Goal: Use online tool/utility: Utilize a website feature to perform a specific function

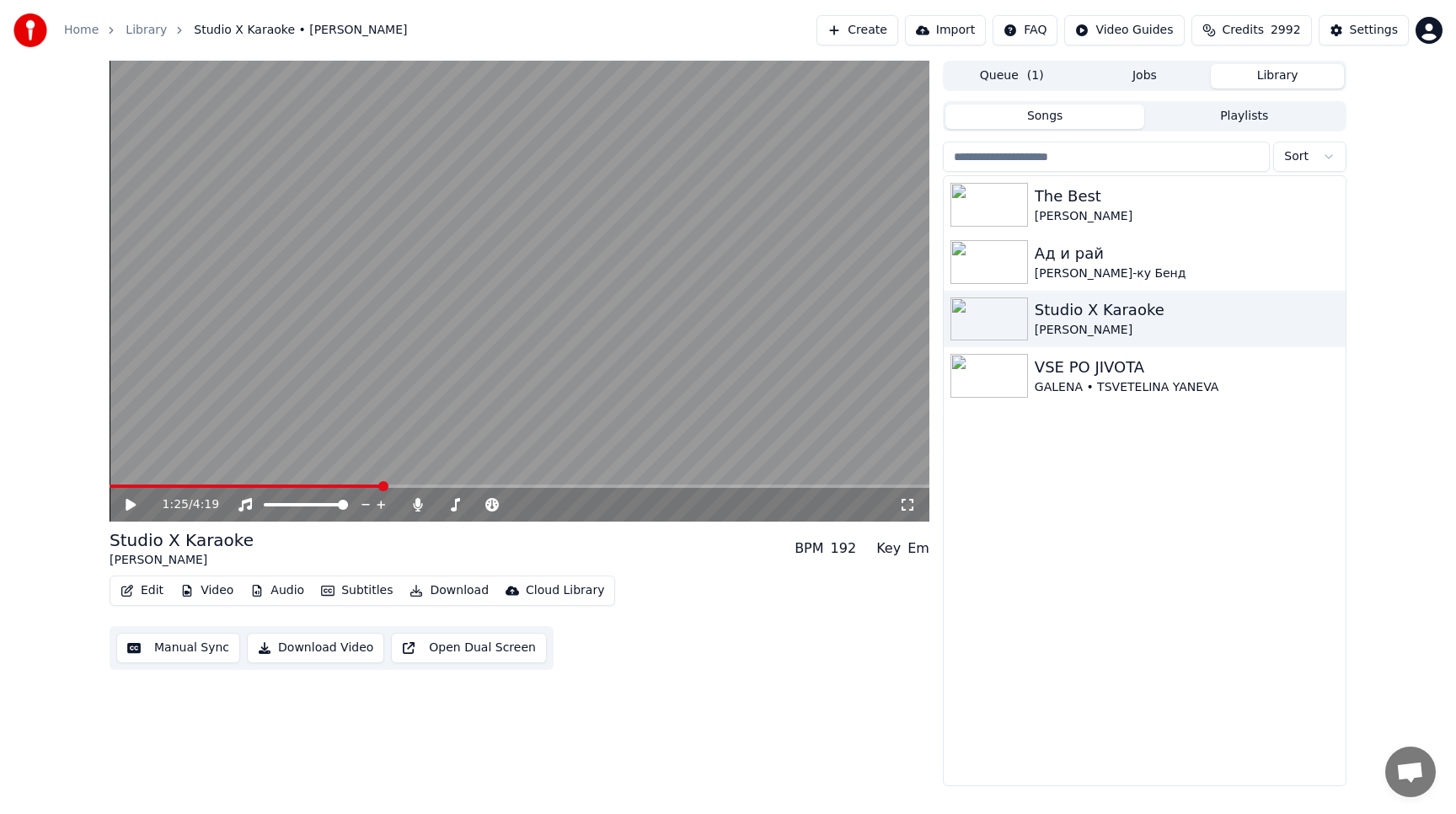
click at [864, 36] on button "Create" at bounding box center [858, 30] width 81 height 31
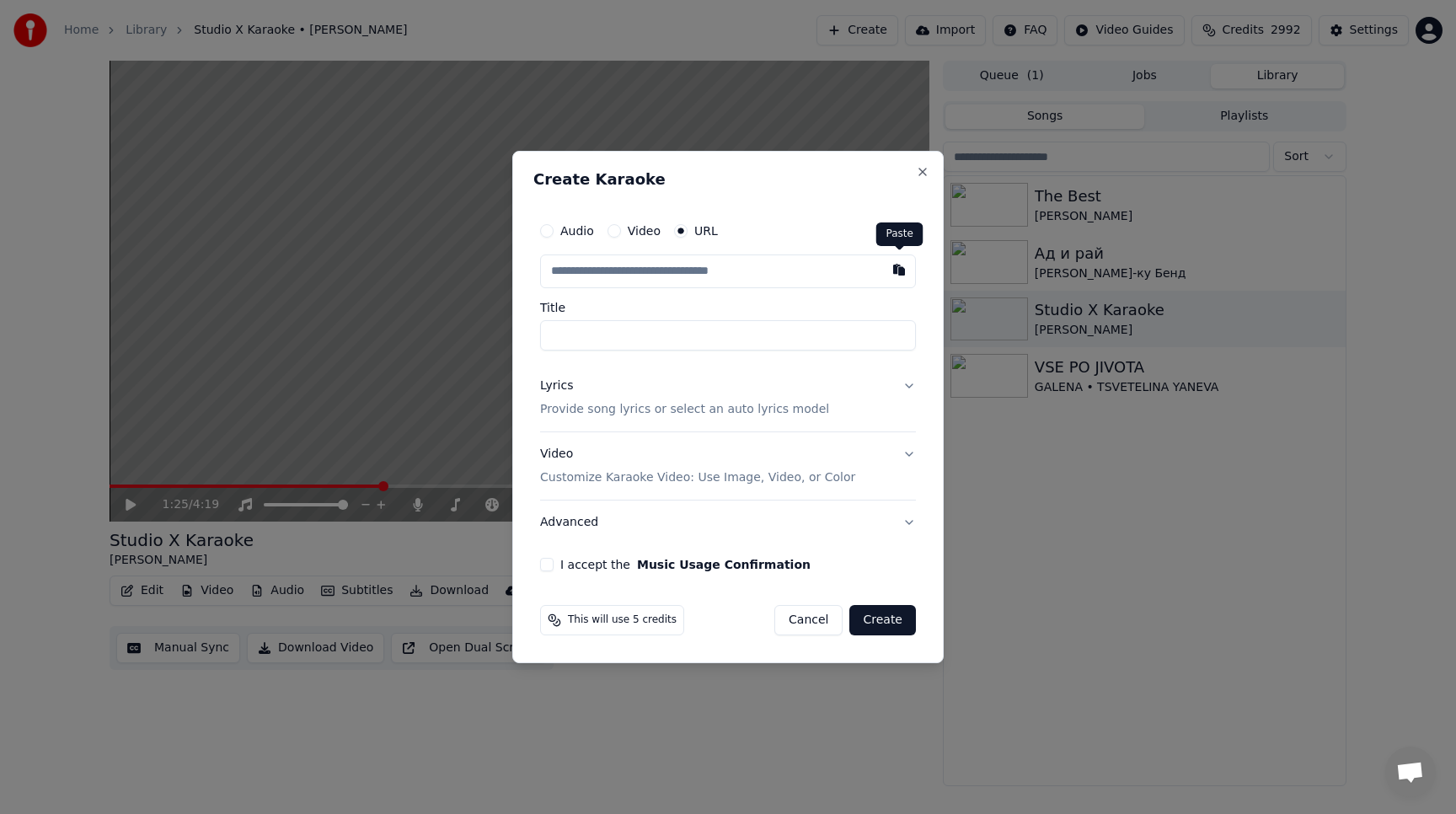
click at [895, 267] on button "button" at bounding box center [899, 269] width 33 height 31
type input "**********"
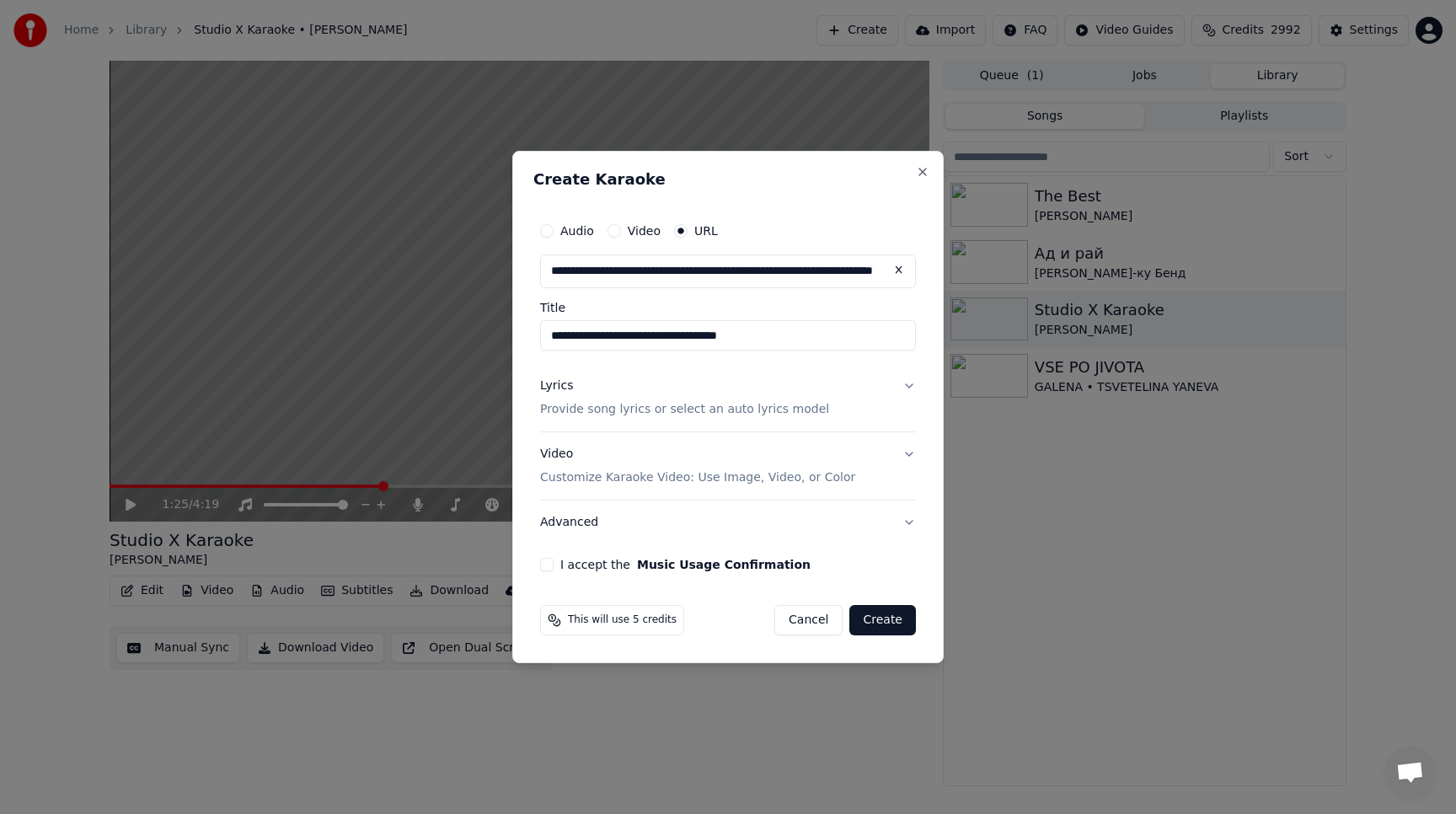
click at [905, 386] on button "Lyrics Provide song lyrics or select an auto lyrics model" at bounding box center [728, 397] width 376 height 68
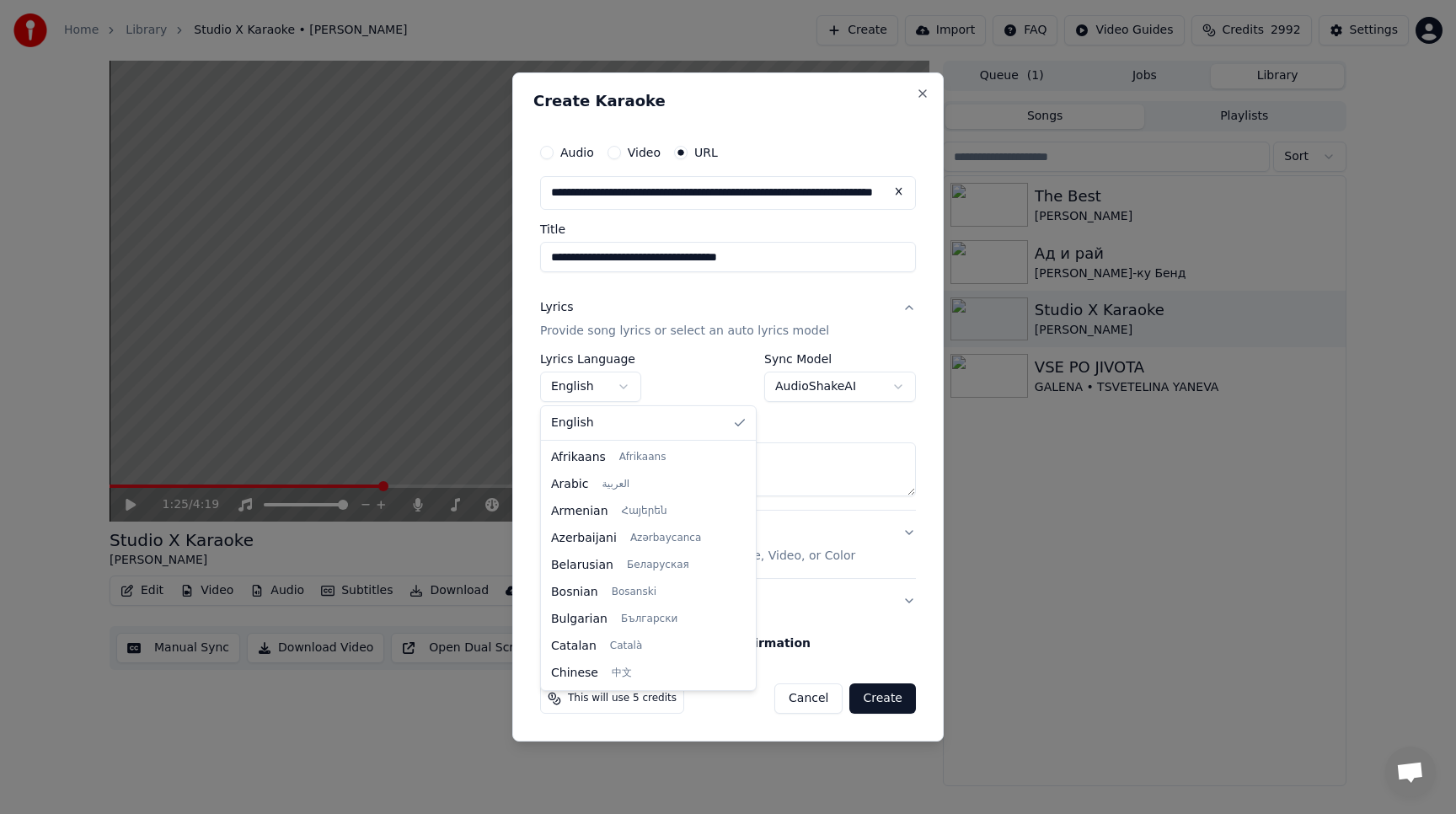
click at [622, 388] on body "**********" at bounding box center [728, 407] width 1456 height 814
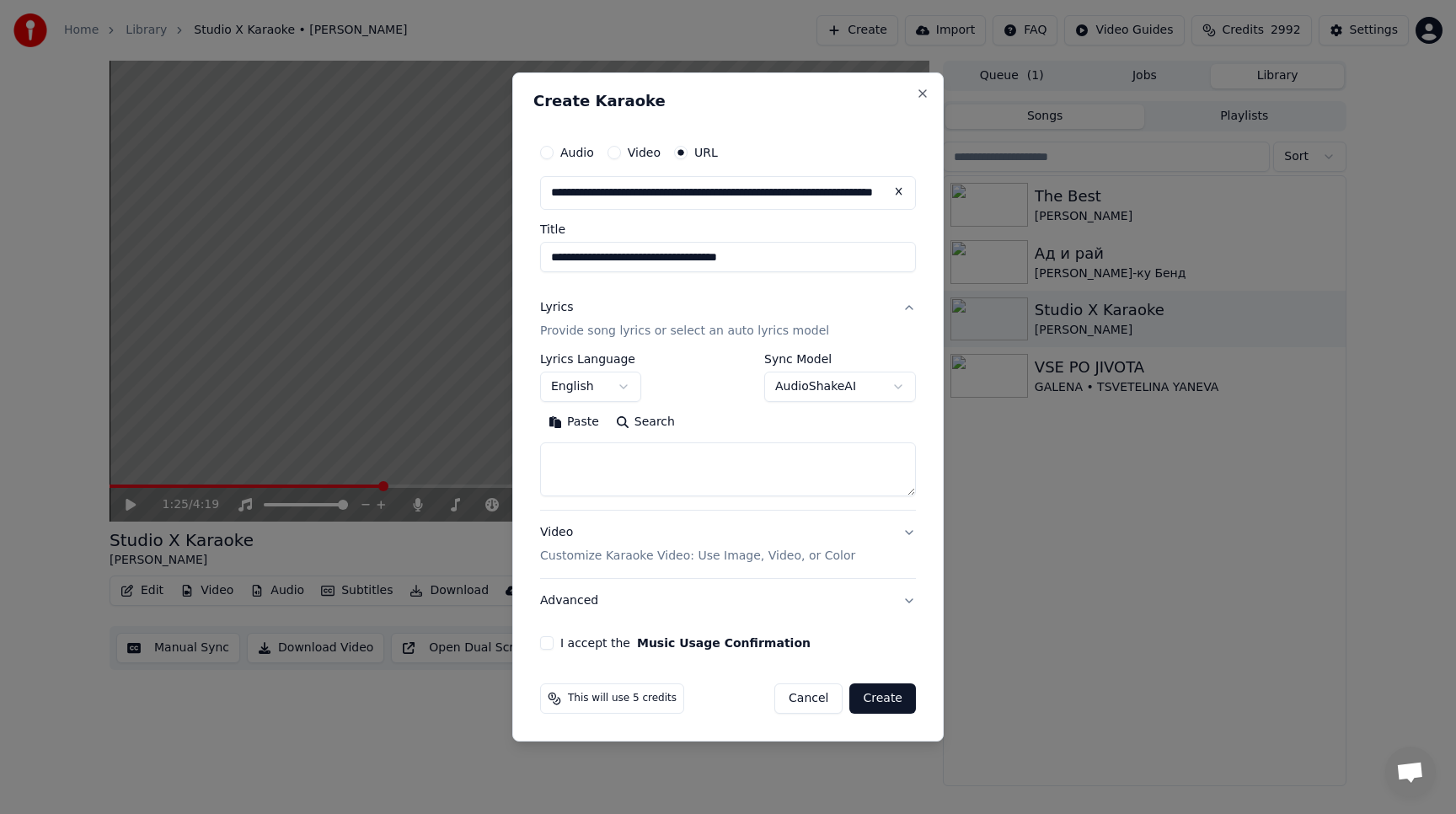
click at [586, 427] on button "Paste" at bounding box center [574, 422] width 68 height 27
type textarea "**********"
click at [904, 529] on button "Video Customize Karaoke Video: Use Image, Video, or Color" at bounding box center [728, 544] width 376 height 68
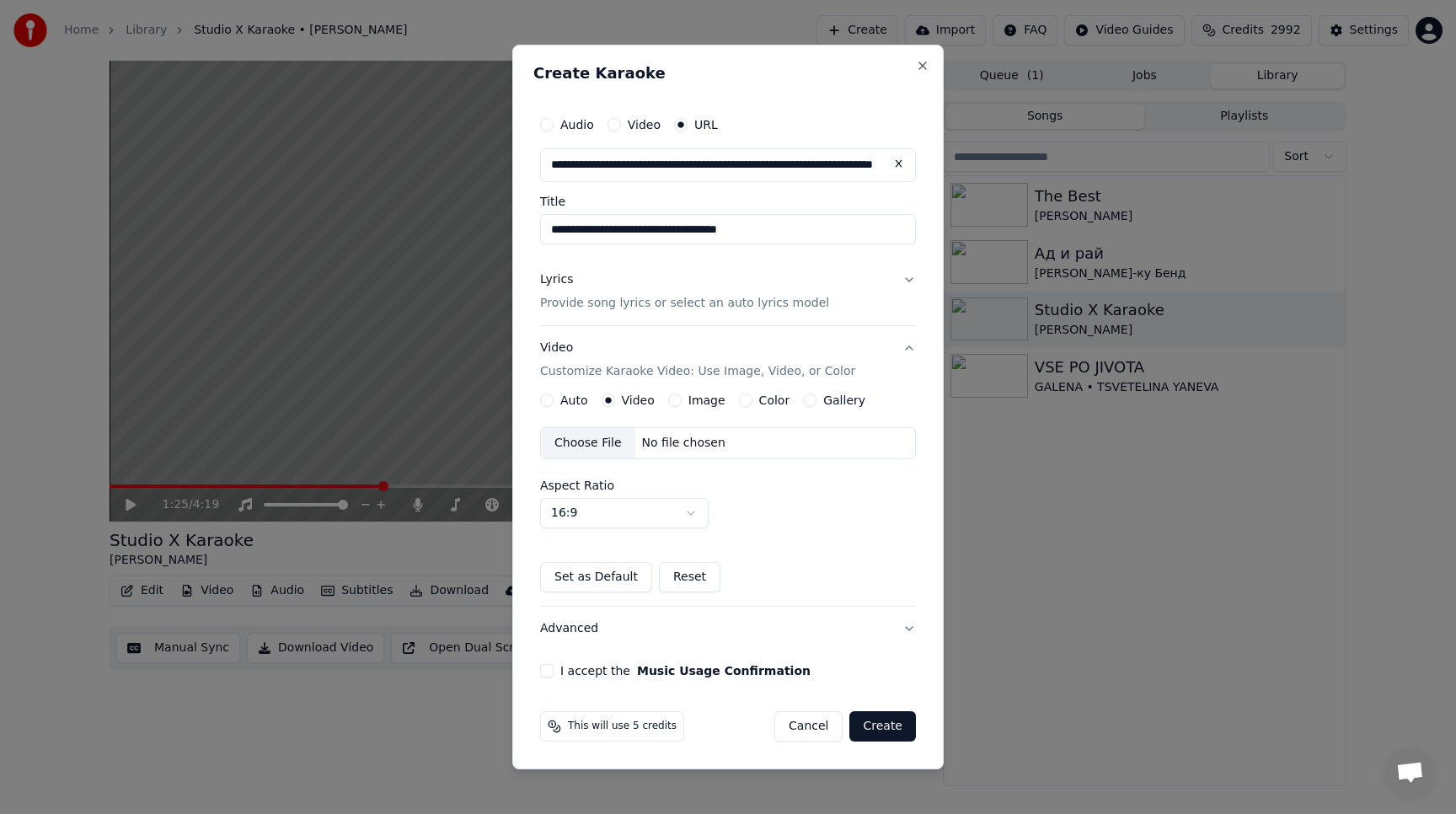
click at [808, 401] on button "Gallery" at bounding box center [809, 400] width 14 height 14
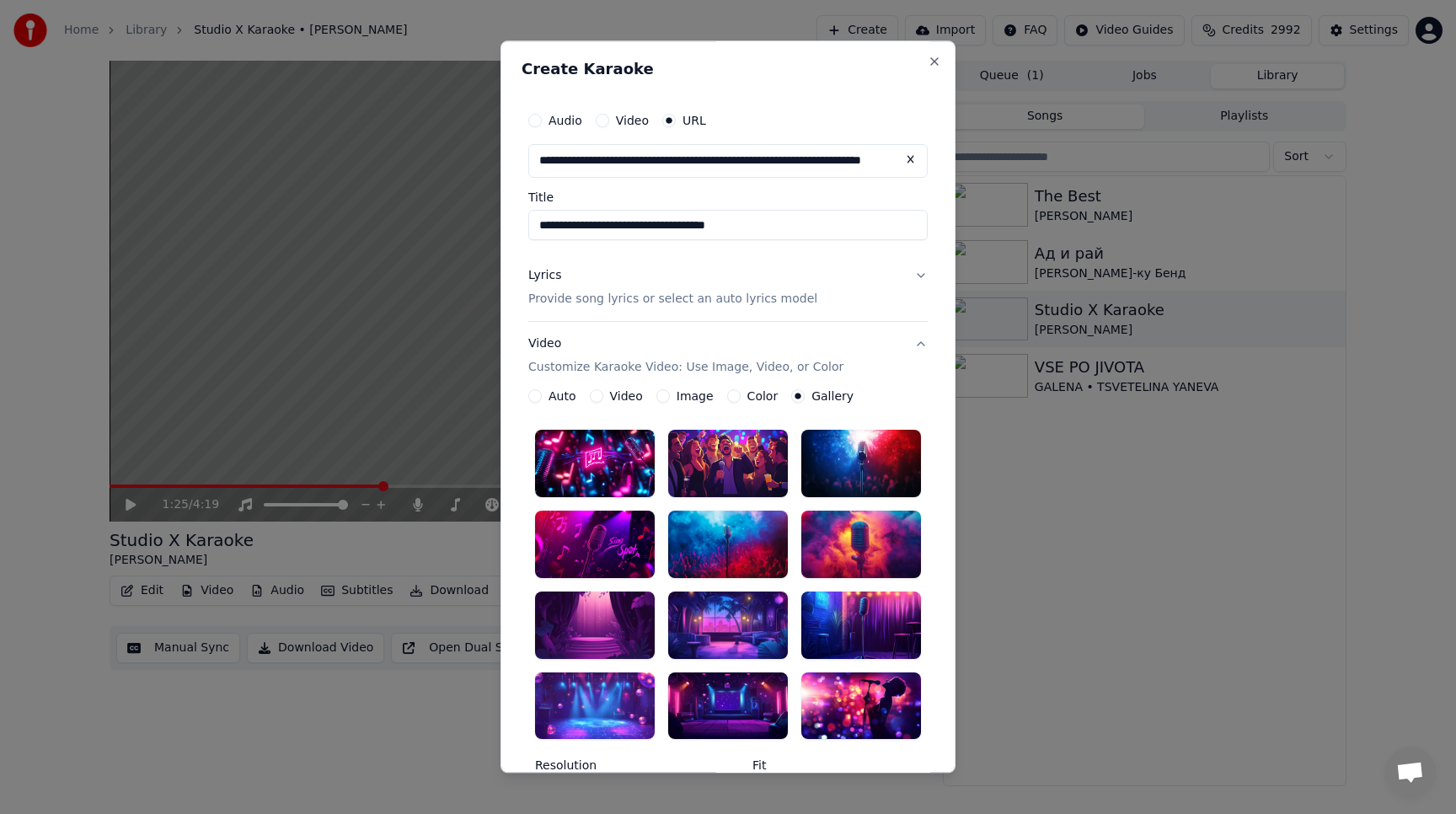
click at [733, 706] on div at bounding box center [727, 706] width 119 height 68
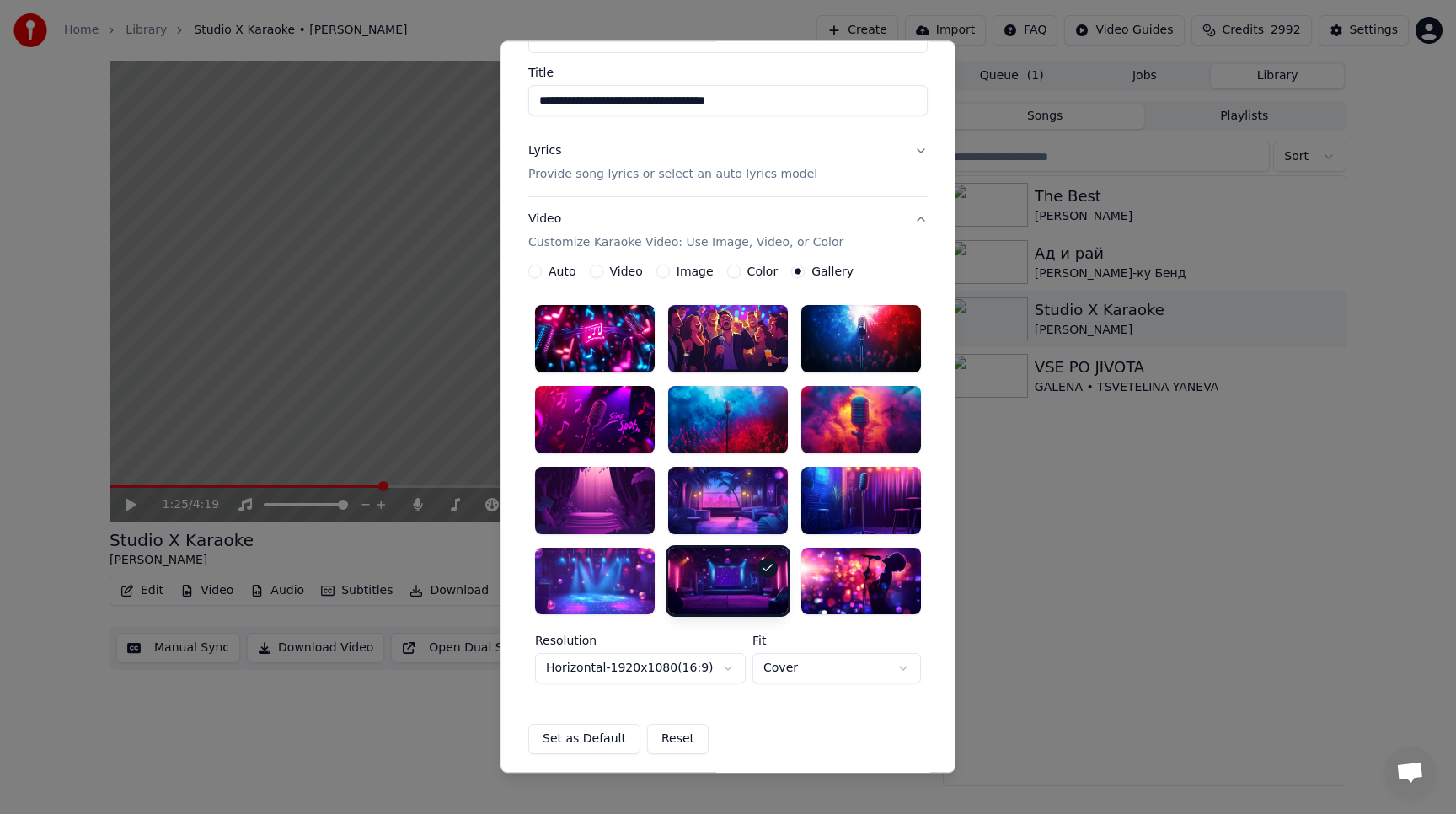
scroll to position [283, 0]
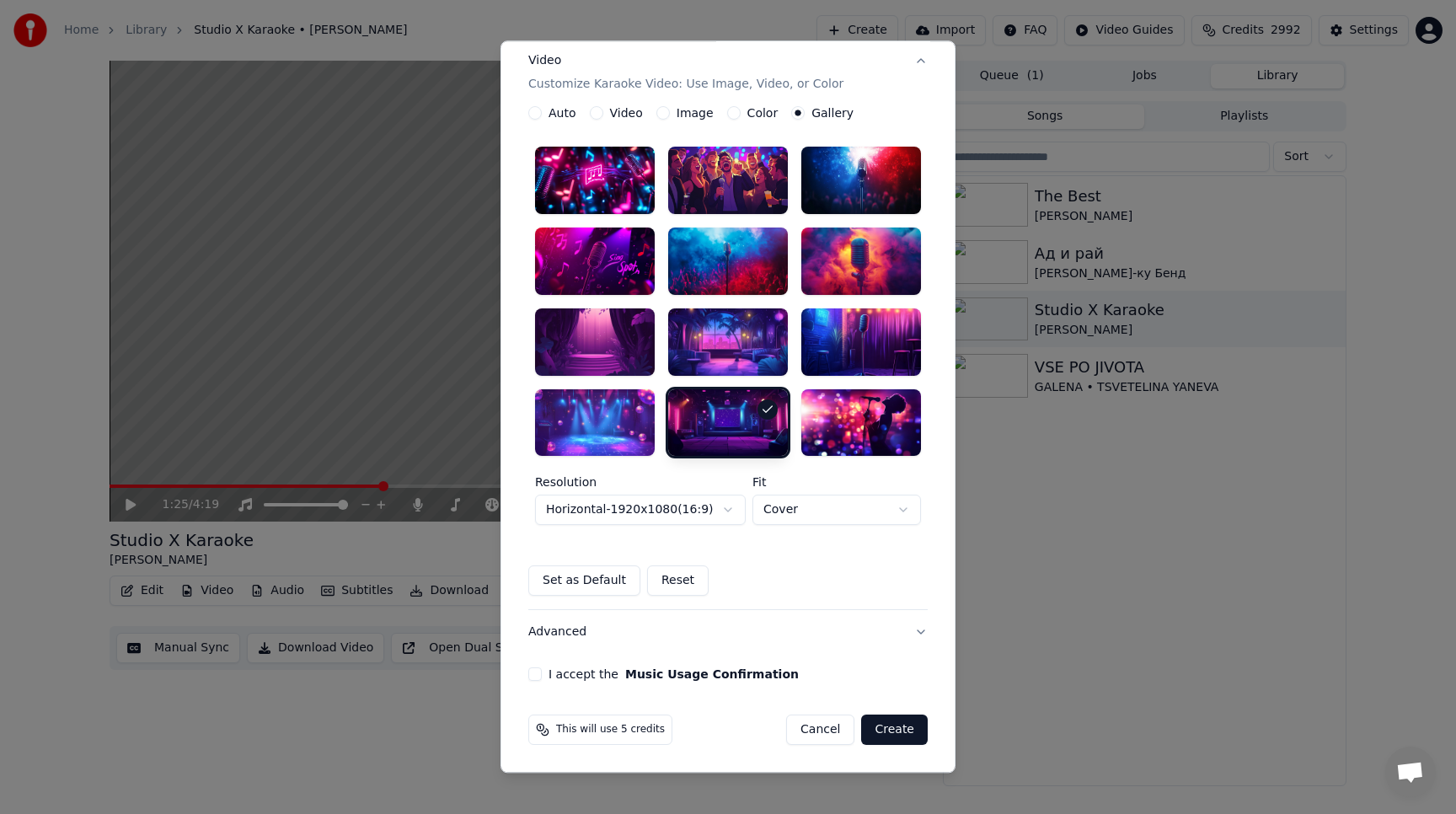
click at [538, 679] on button "I accept the Music Usage Confirmation" at bounding box center [535, 674] width 14 height 14
click at [882, 728] on button "Create" at bounding box center [895, 730] width 67 height 31
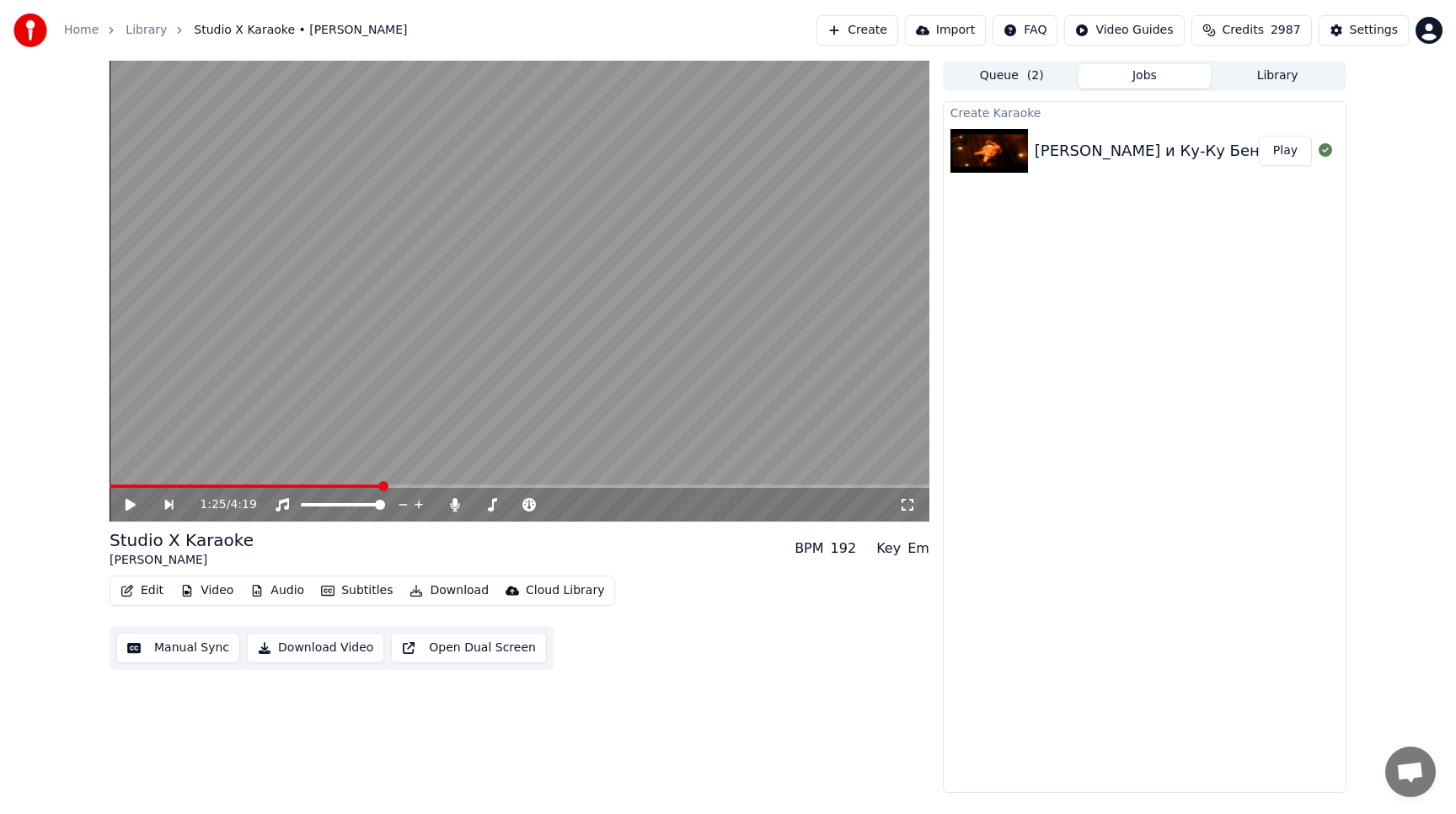
click at [1273, 148] on button "Play" at bounding box center [1285, 151] width 53 height 31
click at [128, 505] on icon at bounding box center [130, 504] width 8 height 10
click at [521, 506] on span at bounding box center [478, 505] width 84 height 4
click at [124, 504] on icon at bounding box center [142, 504] width 40 height 14
click at [123, 510] on icon at bounding box center [142, 504] width 40 height 14
